Goal: Task Accomplishment & Management: Manage account settings

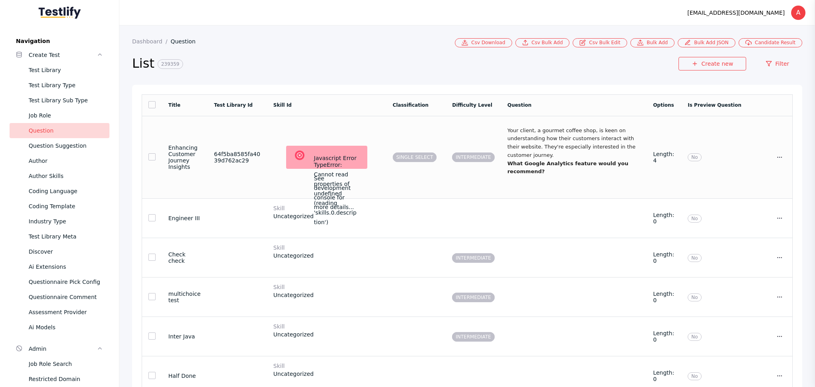
click at [518, 174] on td "Your client, a gourmet coffee shop, is keen on understanding how their customer…" at bounding box center [574, 157] width 146 height 83
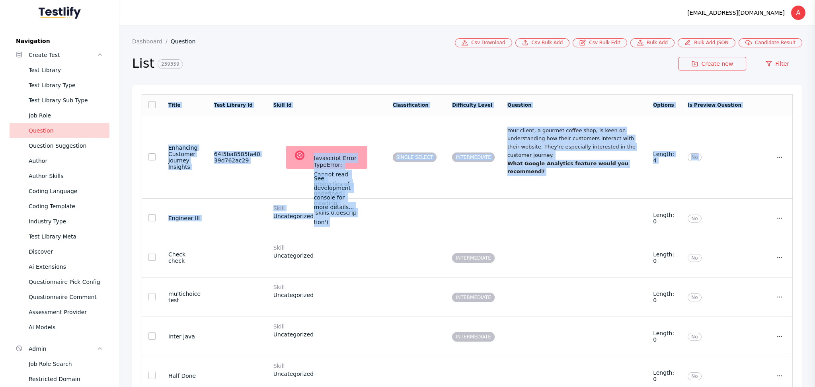
click at [390, 49] on section "List 239359 Create new Filter" at bounding box center [467, 65] width 670 height 37
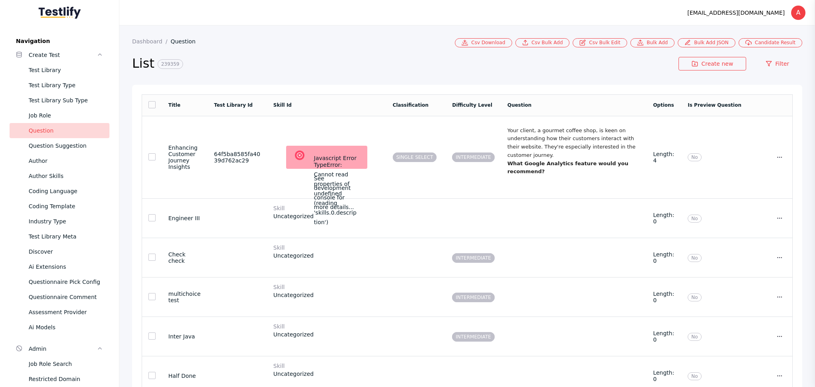
click at [766, 54] on section "List 239359 Create new Filter" at bounding box center [467, 65] width 670 height 37
click at [767, 60] on link "Filter" at bounding box center [778, 64] width 50 height 14
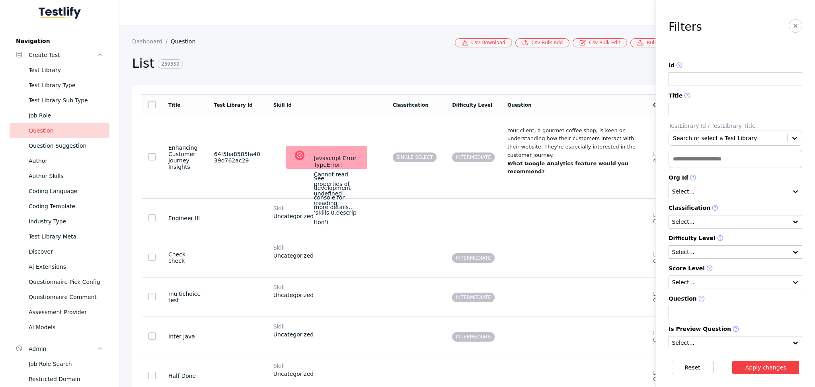
click at [795, 28] on section "Filters Id Title TestLibrary Id / TestLibrary Title Search or select a Test Lib…" at bounding box center [735, 174] width 159 height 348
click at [793, 29] on icon "button" at bounding box center [796, 26] width 6 height 6
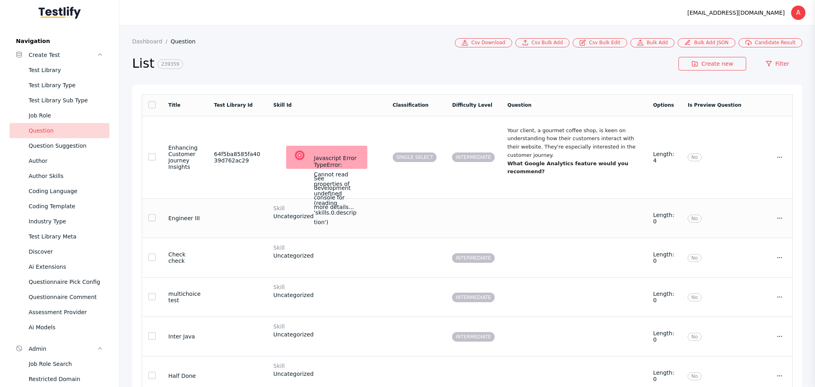
click at [383, 199] on td "Skill Uncategorized" at bounding box center [326, 218] width 119 height 39
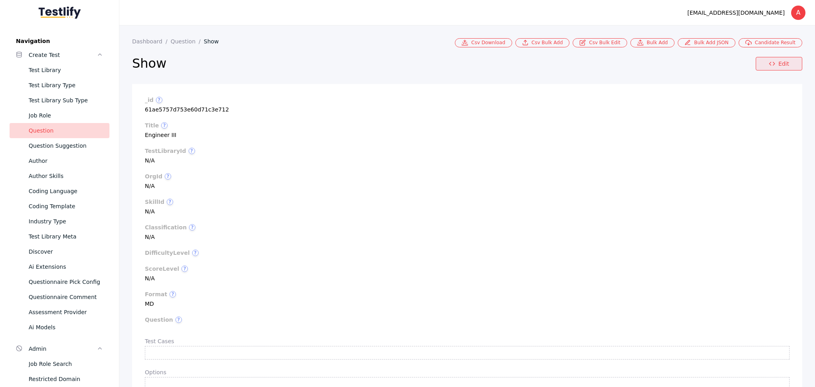
click at [762, 64] on link "Edit" at bounding box center [779, 64] width 47 height 14
click at [770, 63] on link "Edit" at bounding box center [779, 64] width 47 height 14
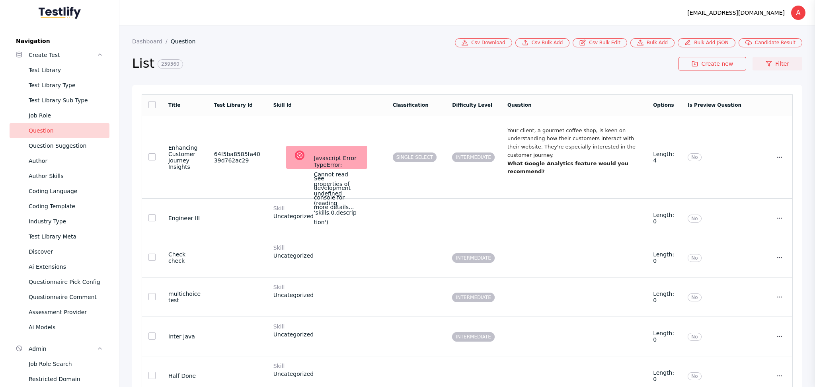
click at [784, 65] on link "Filter" at bounding box center [778, 64] width 50 height 14
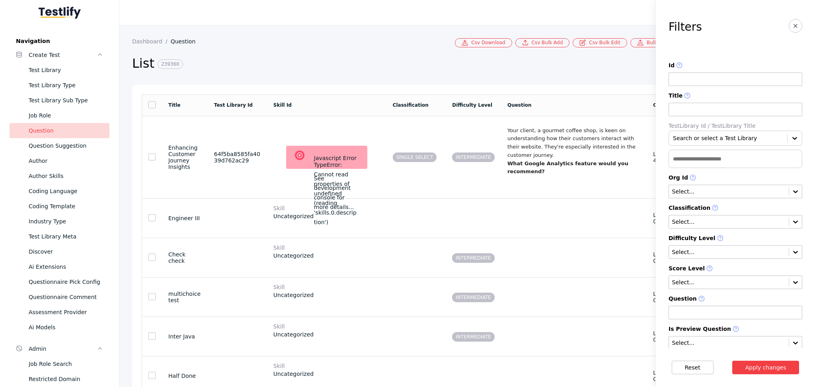
click at [682, 162] on input "text" at bounding box center [736, 159] width 134 height 18
click at [793, 23] on icon "button" at bounding box center [796, 26] width 6 height 6
